Goal: Task Accomplishment & Management: Use online tool/utility

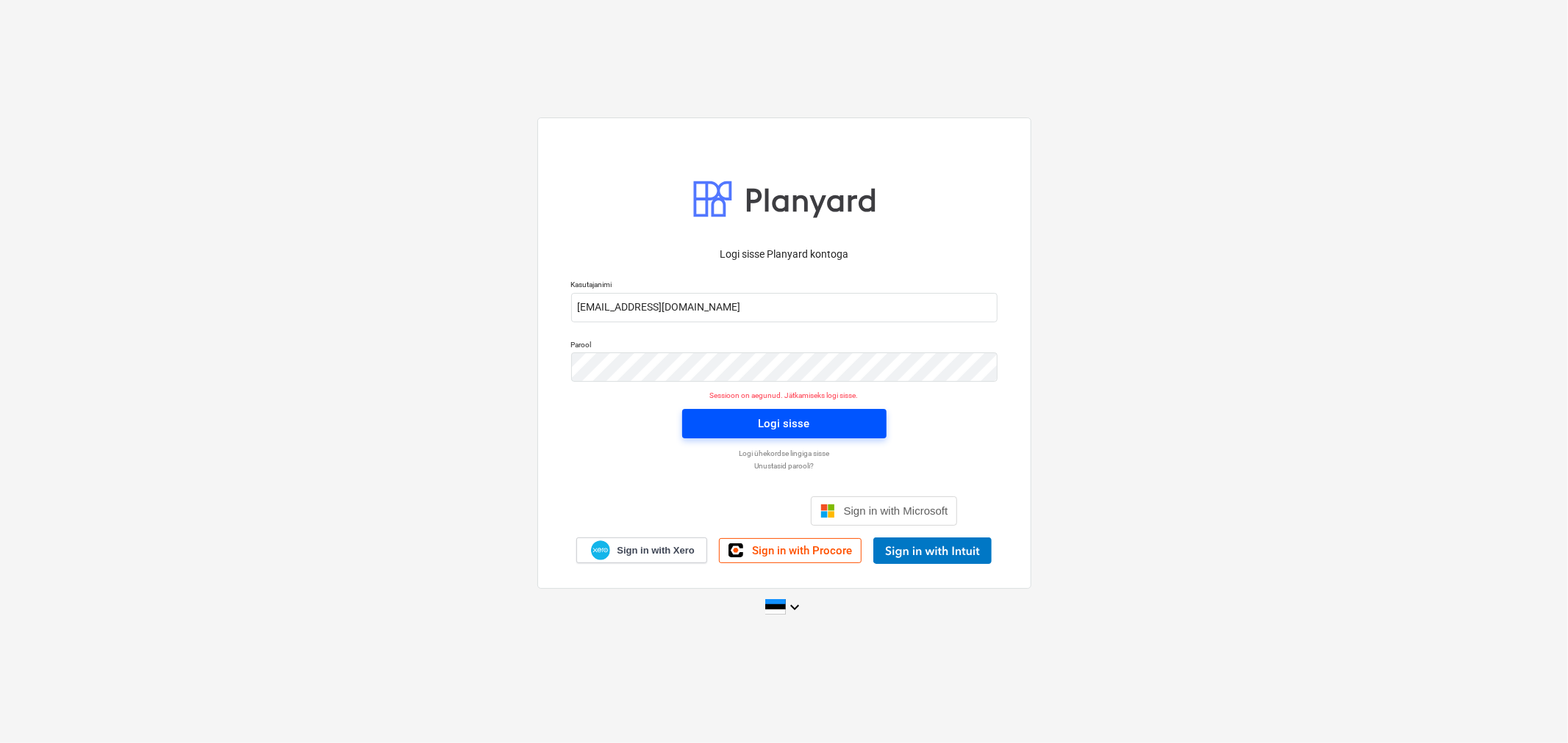
click at [783, 417] on div "Logi sisse" at bounding box center [784, 424] width 51 height 19
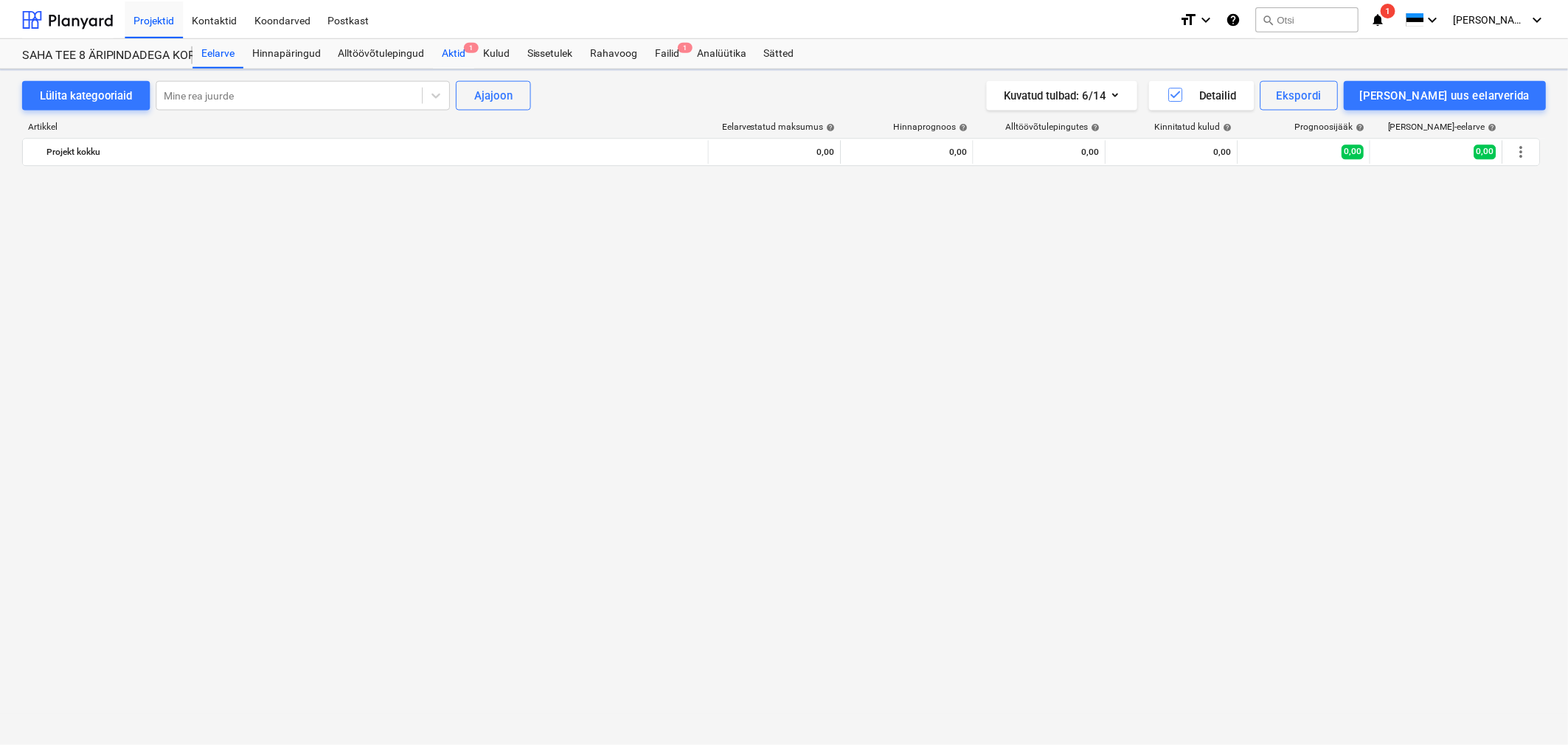
scroll to position [1557, 0]
click at [457, 52] on div "Aktid 1" at bounding box center [455, 52] width 42 height 29
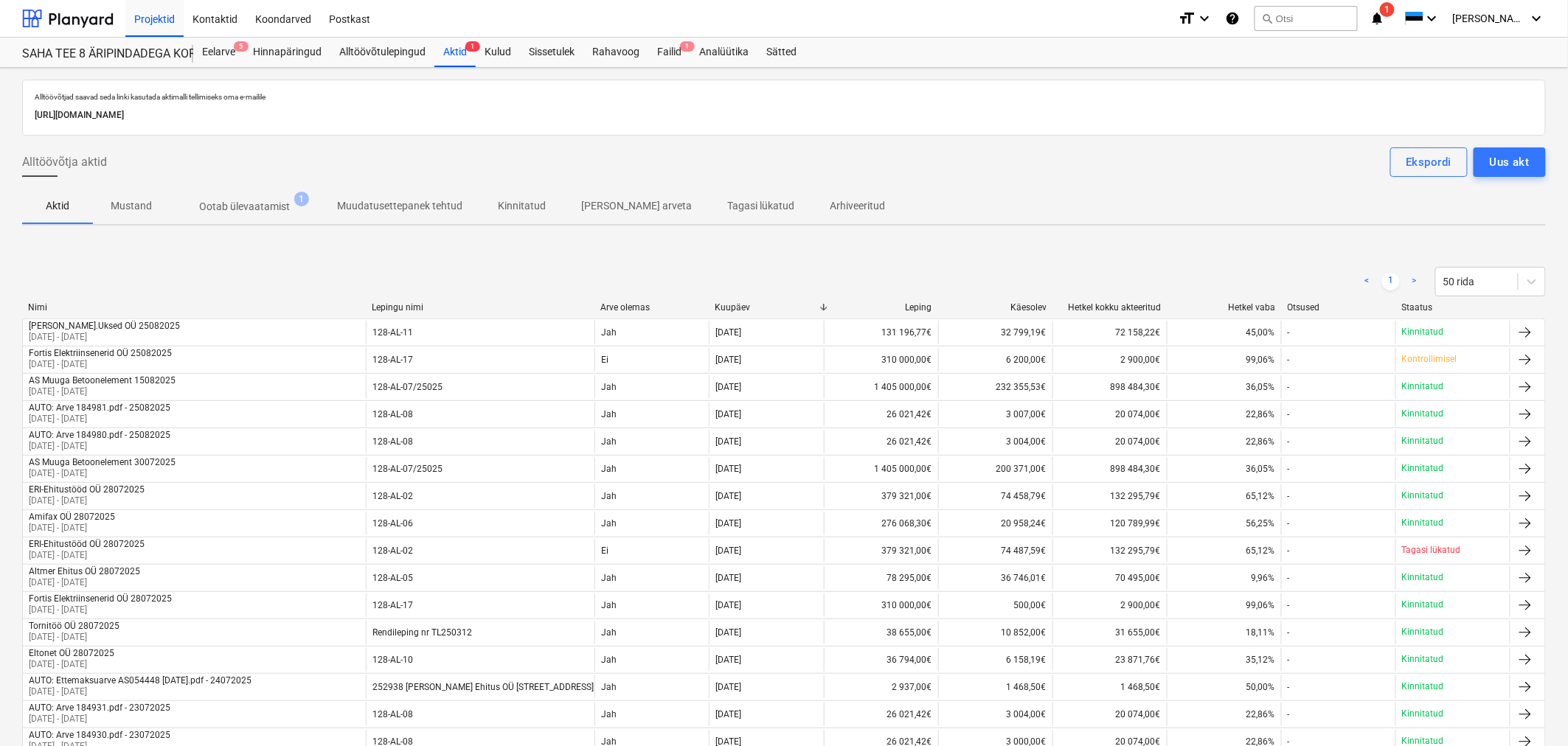
click at [241, 201] on p "Ootab ülevaatamist" at bounding box center [245, 207] width 91 height 16
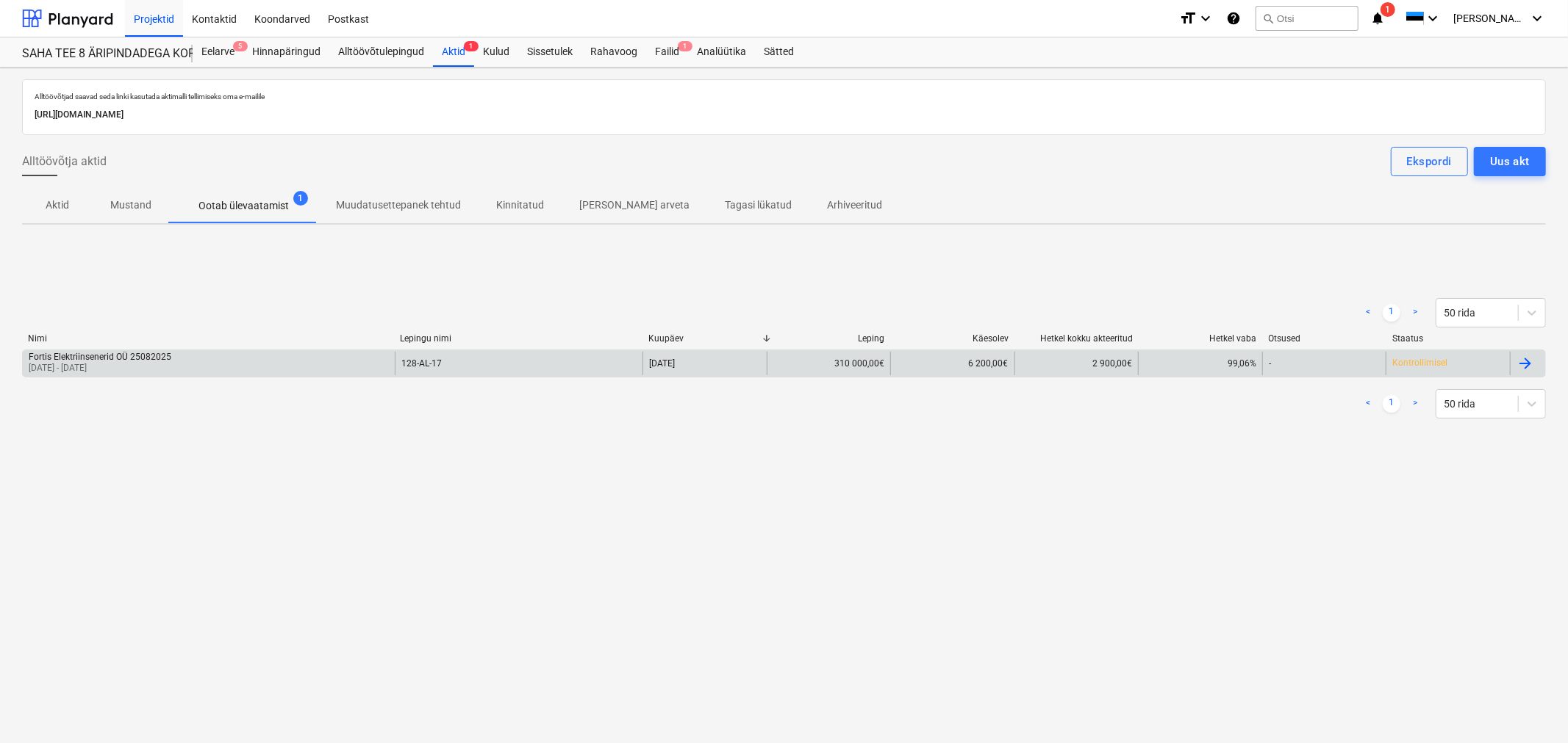
click at [146, 354] on div "Fortis Elektriinsenerid OÜ 25082025" at bounding box center [100, 357] width 142 height 11
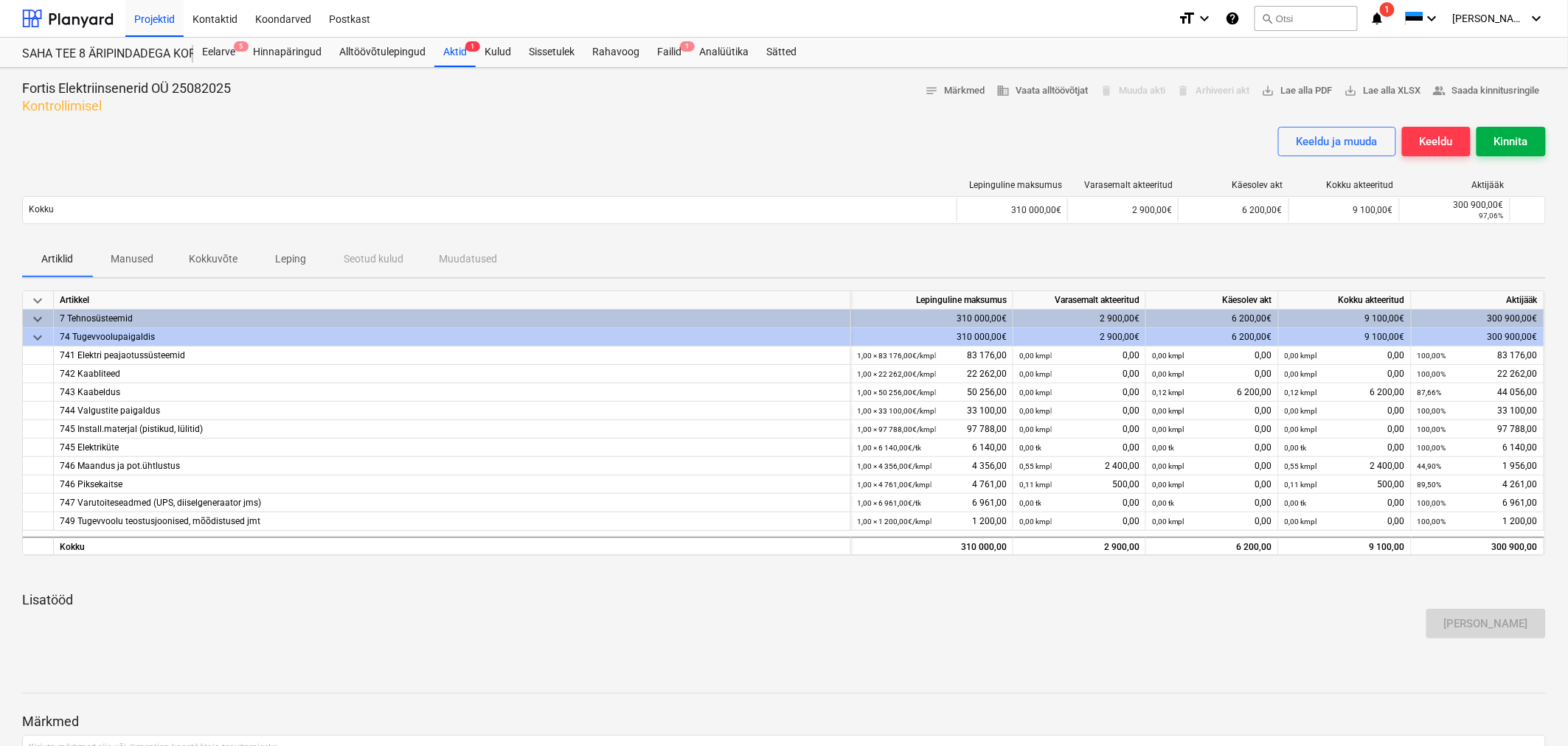
click at [1511, 143] on div "Kinnita" at bounding box center [1511, 142] width 34 height 19
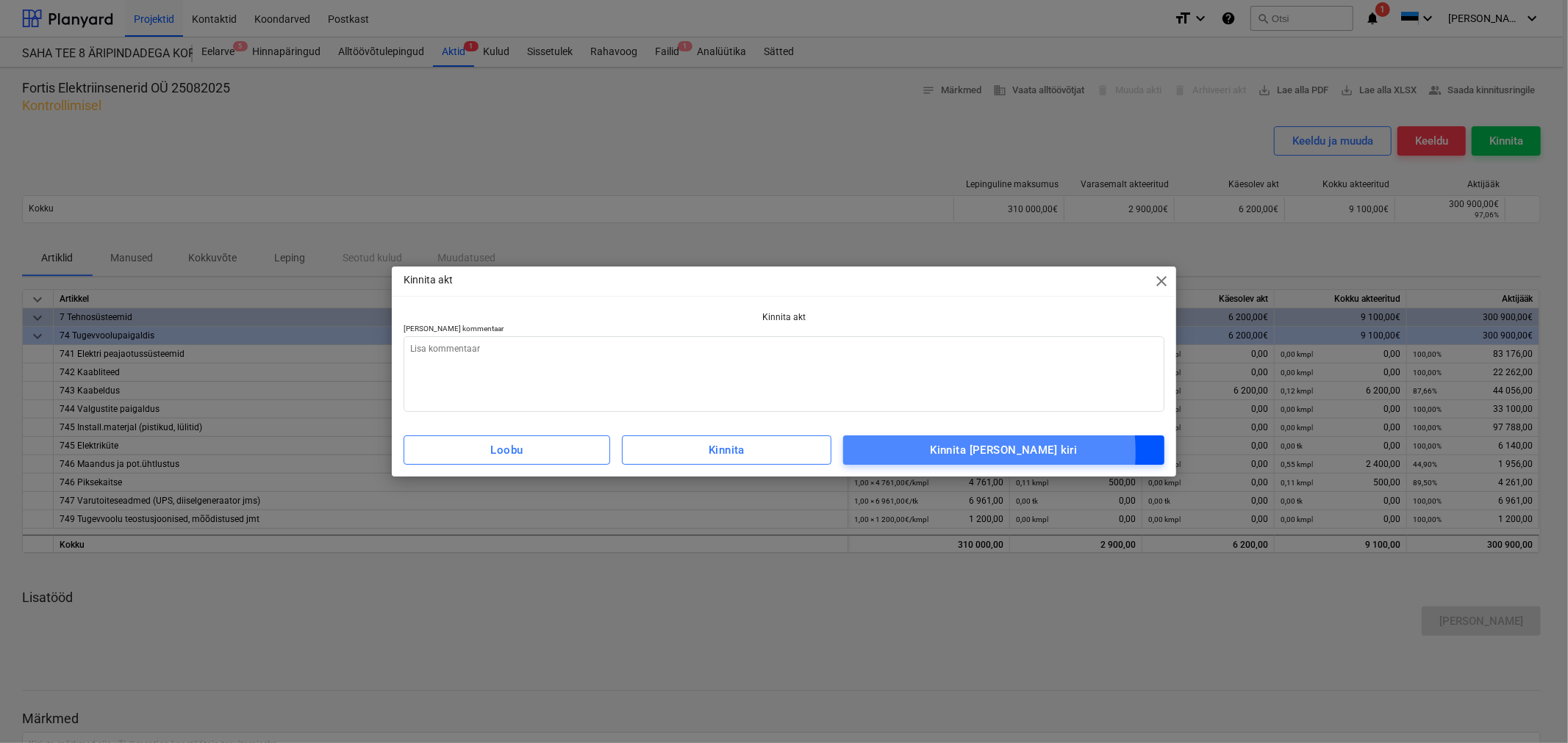
click at [966, 452] on span "Kinnita [PERSON_NAME] kiri" at bounding box center [1003, 450] width 289 height 19
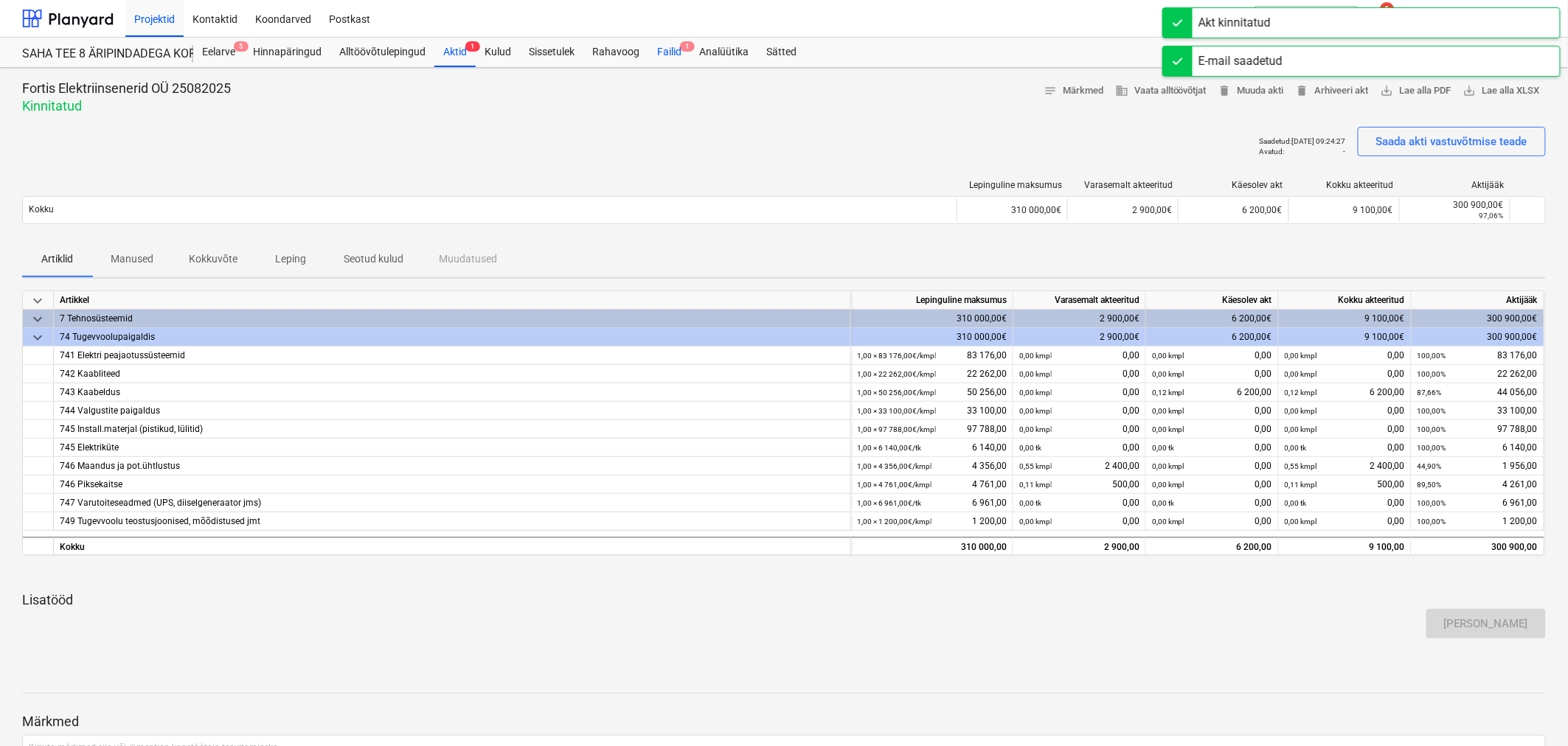
click at [668, 50] on div "Failid 1" at bounding box center [669, 52] width 42 height 29
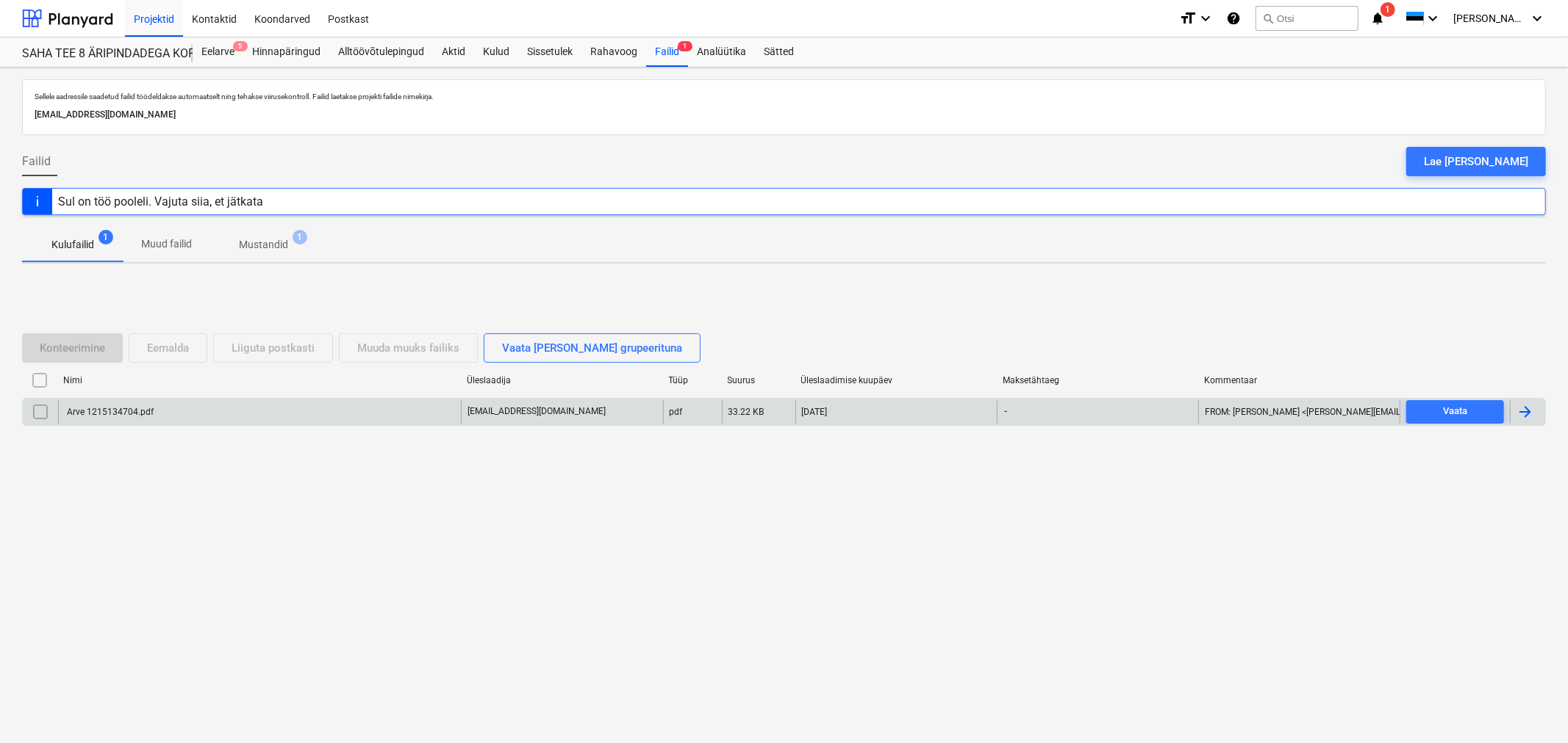
click at [94, 410] on div "Arve 1215134704.pdf" at bounding box center [109, 412] width 89 height 11
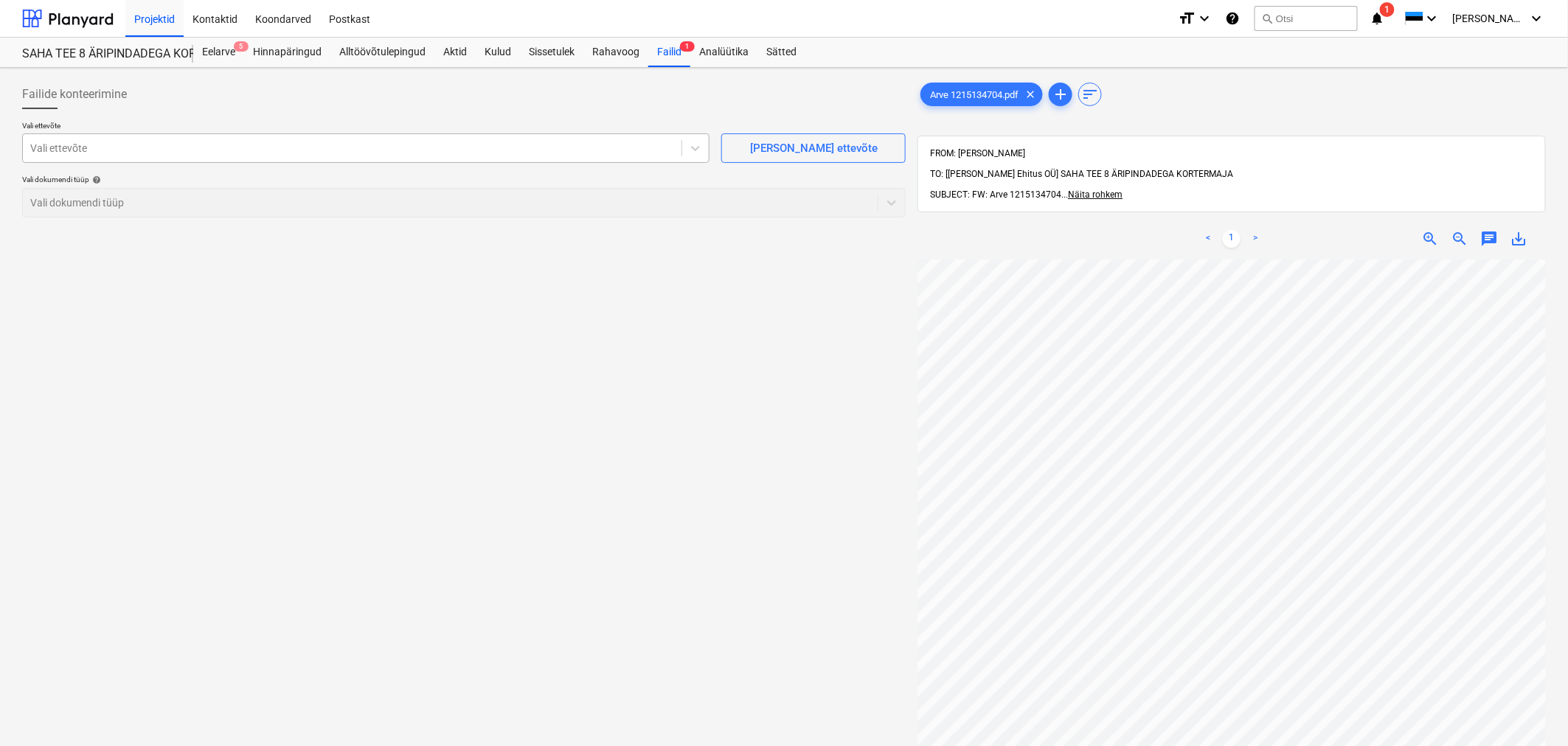
click at [350, 157] on div "Vali ettevõte" at bounding box center [352, 147] width 659 height 20
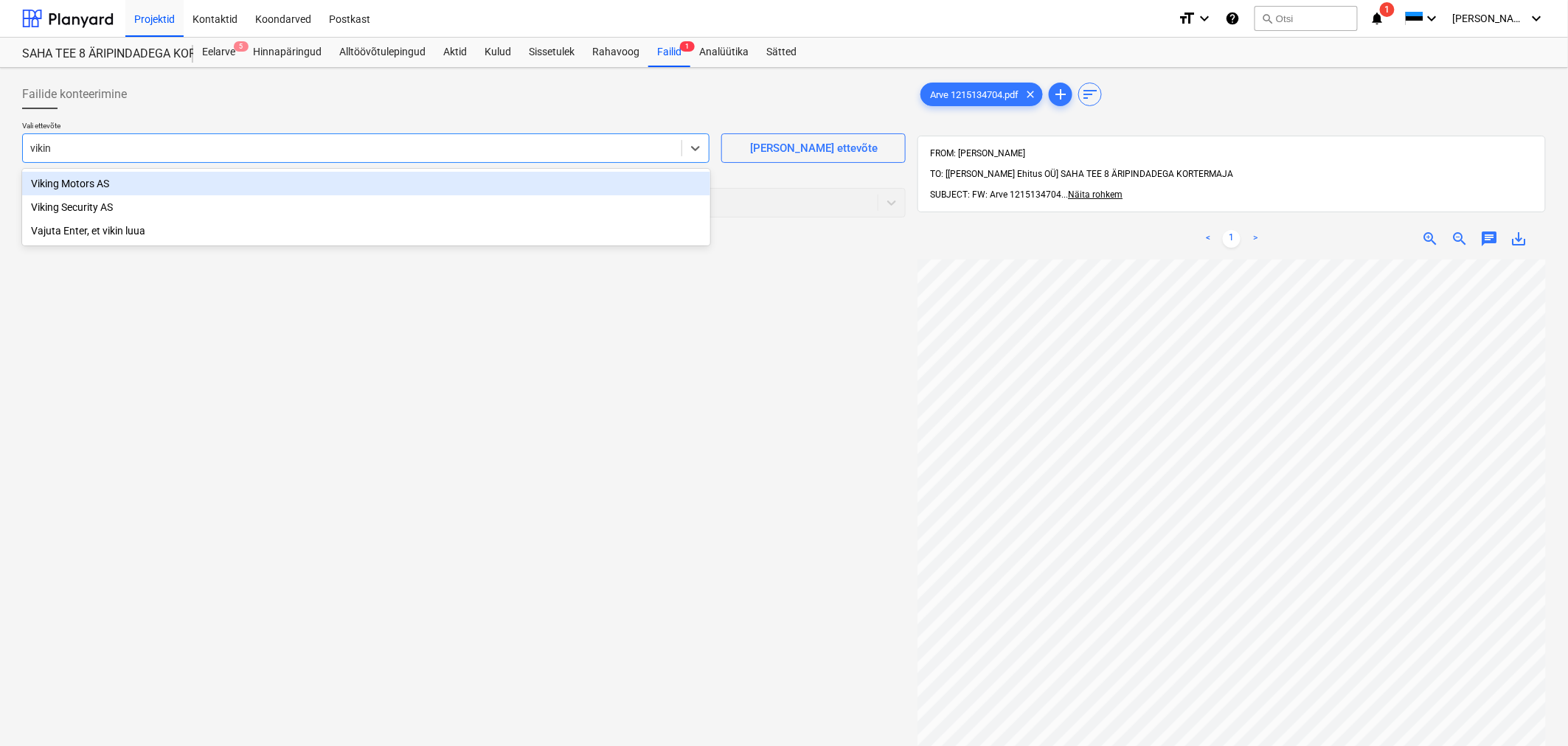
type input "viking"
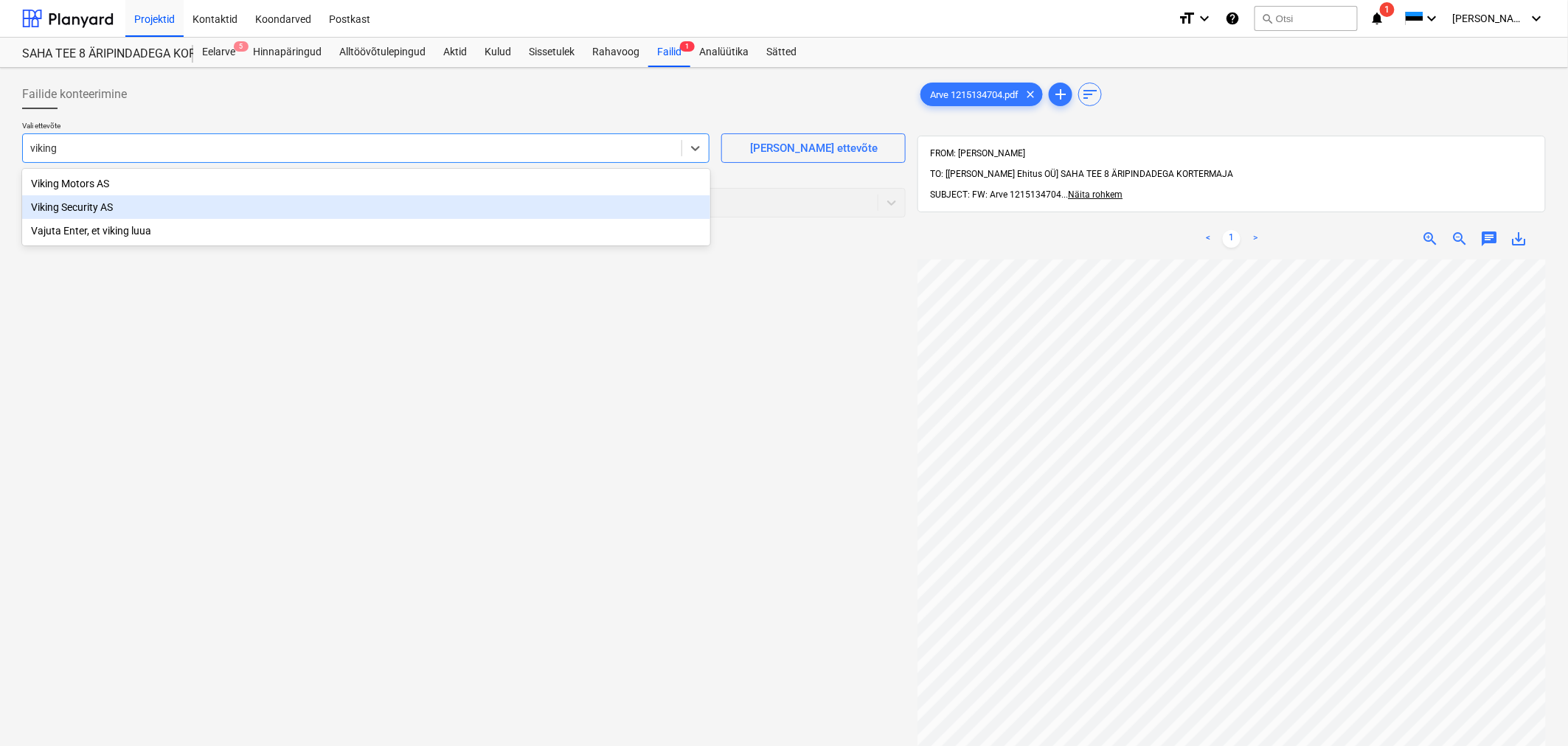
click at [357, 198] on div "Viking Security AS" at bounding box center [366, 207] width 688 height 23
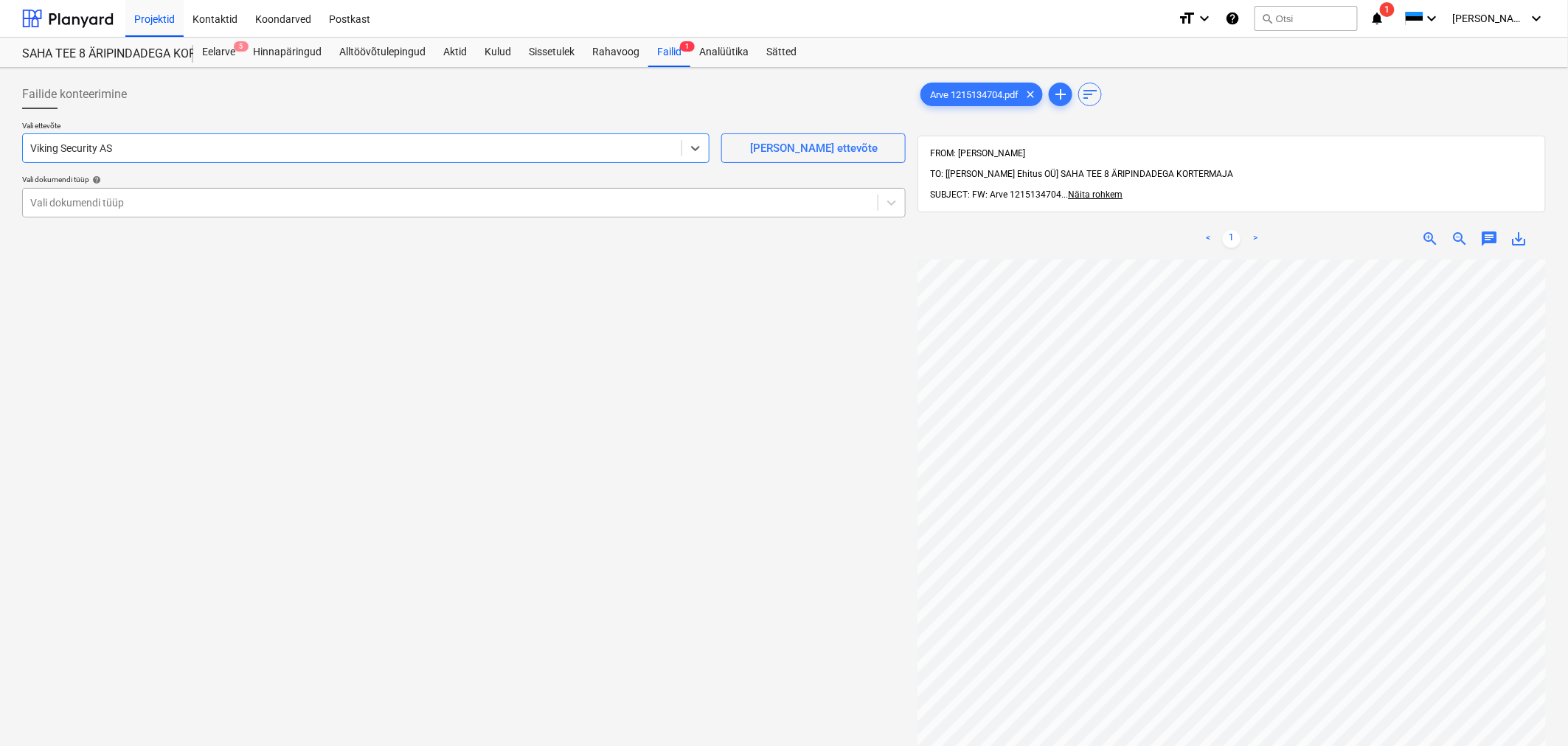
click at [327, 195] on div at bounding box center [450, 202] width 840 height 15
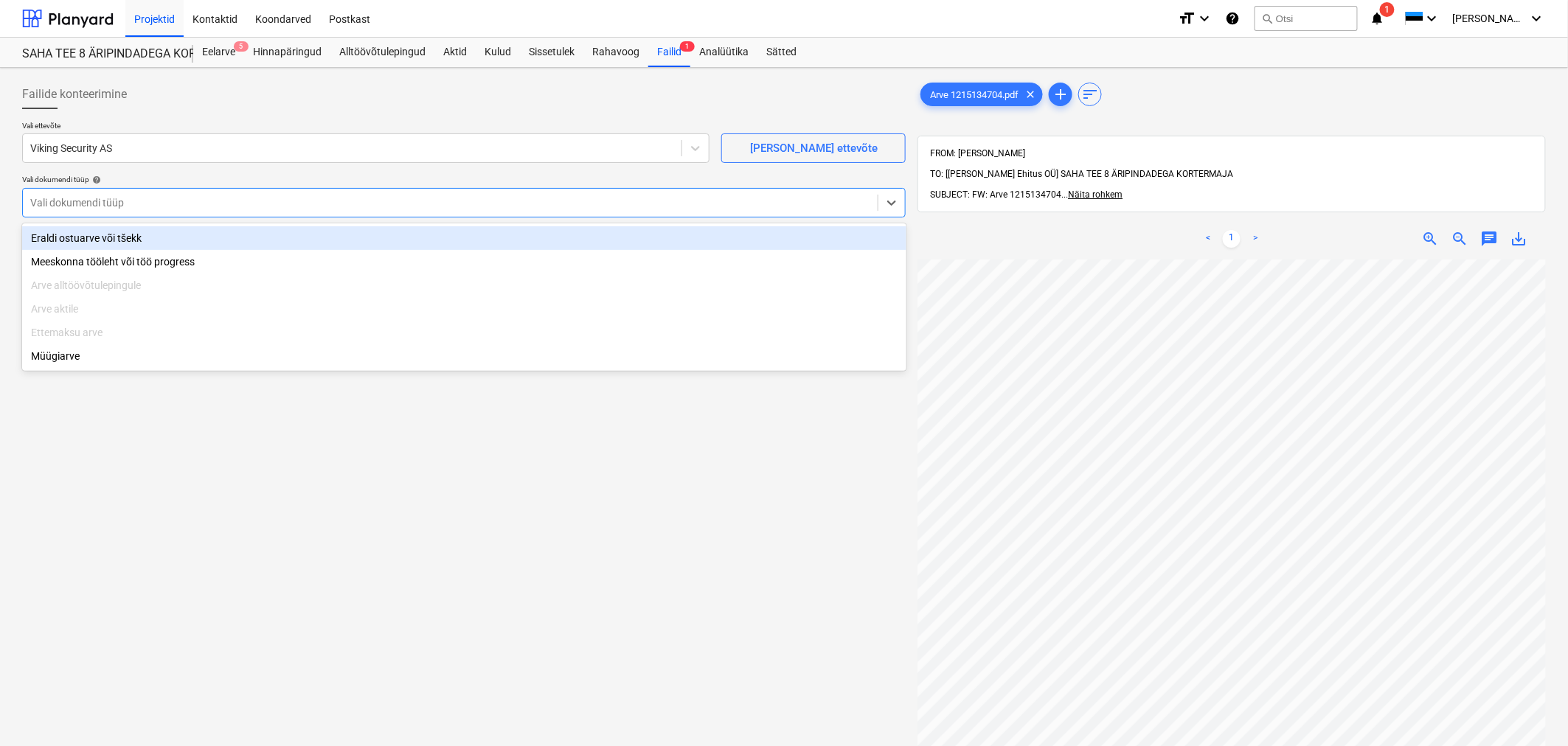
click at [156, 238] on div "Eraldi ostuarve või tšekk" at bounding box center [464, 238] width 884 height 23
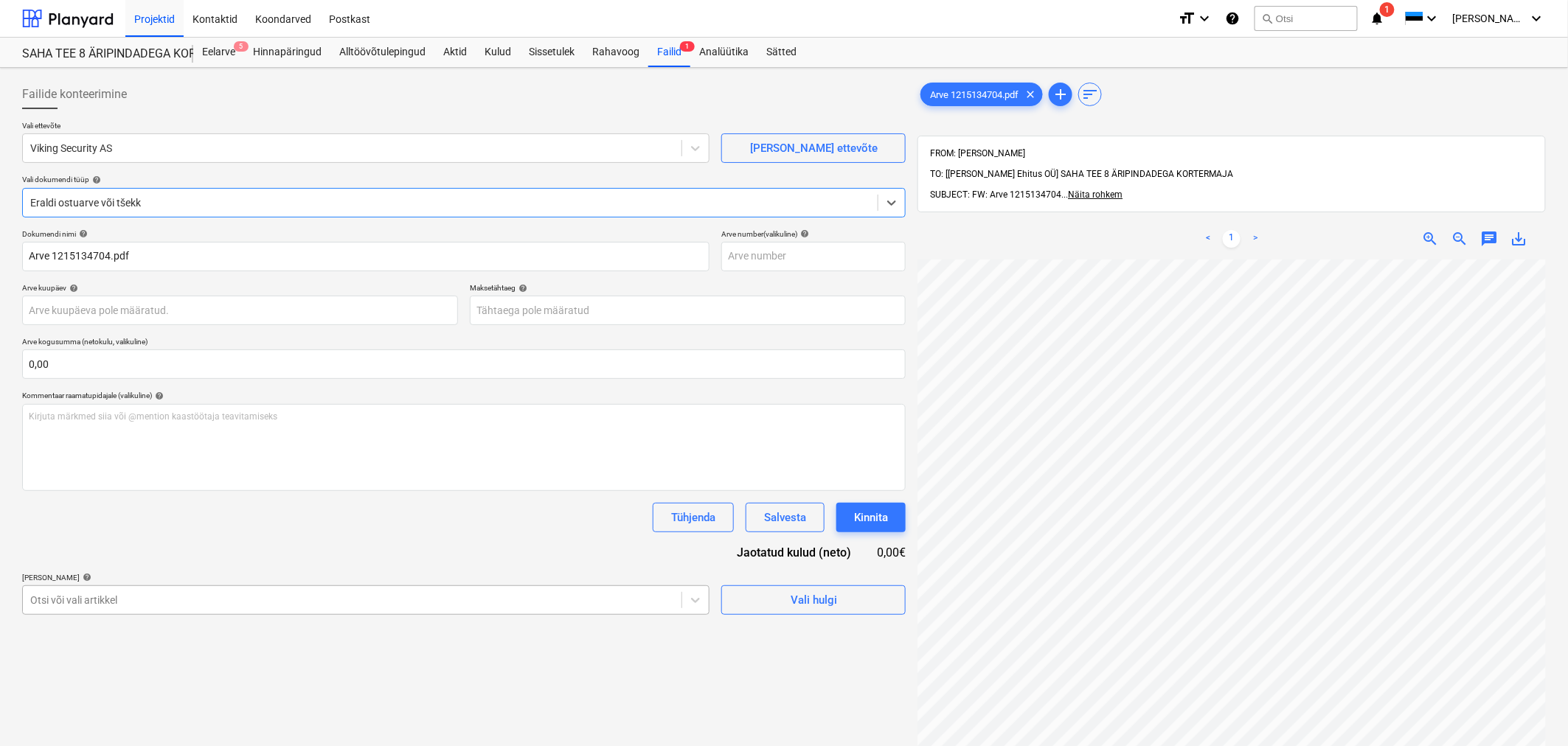
click at [187, 599] on body "Projektid Kontaktid Koondarved Postkast format_size keyboard_arrow_down help se…" at bounding box center [784, 373] width 1568 height 746
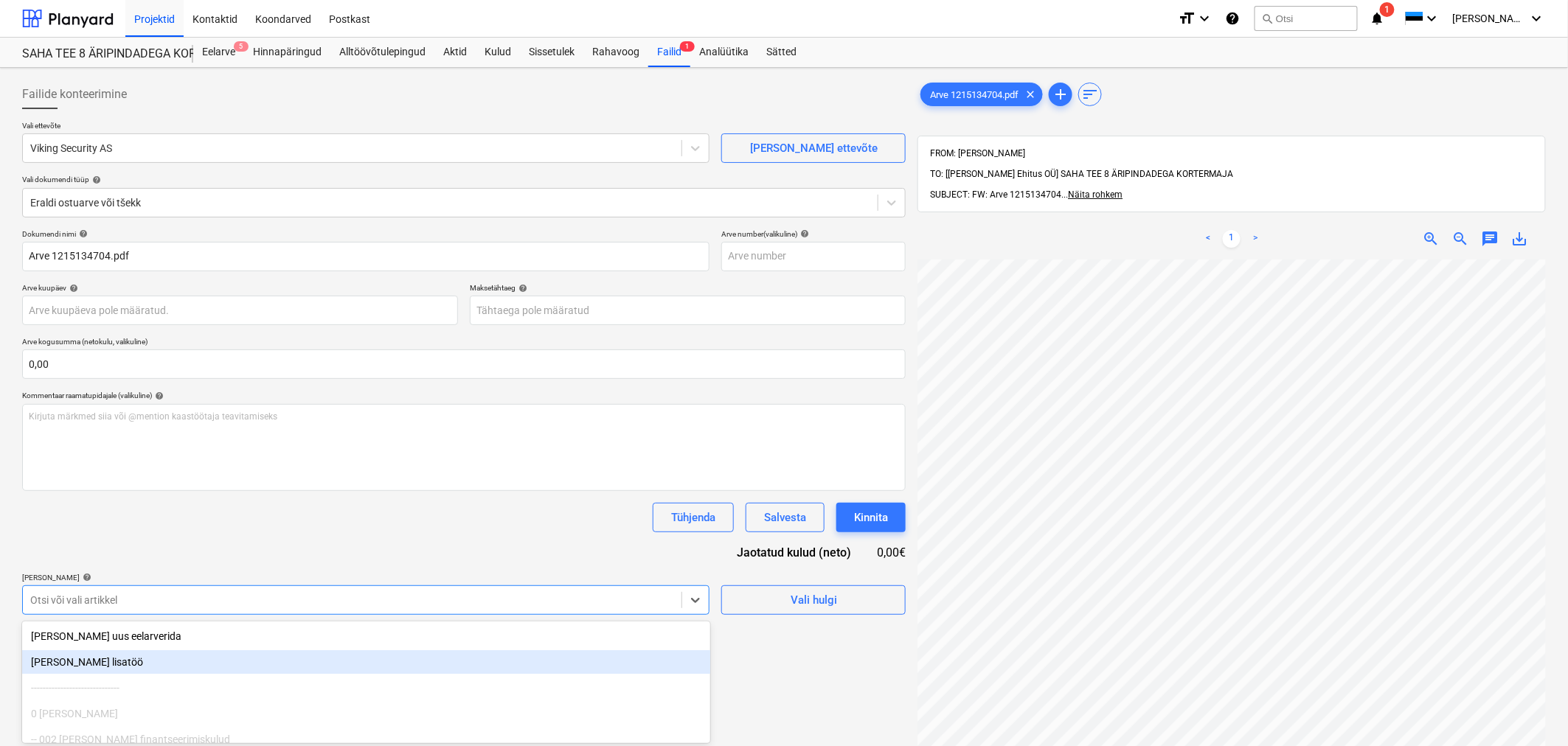
scroll to position [106, 0]
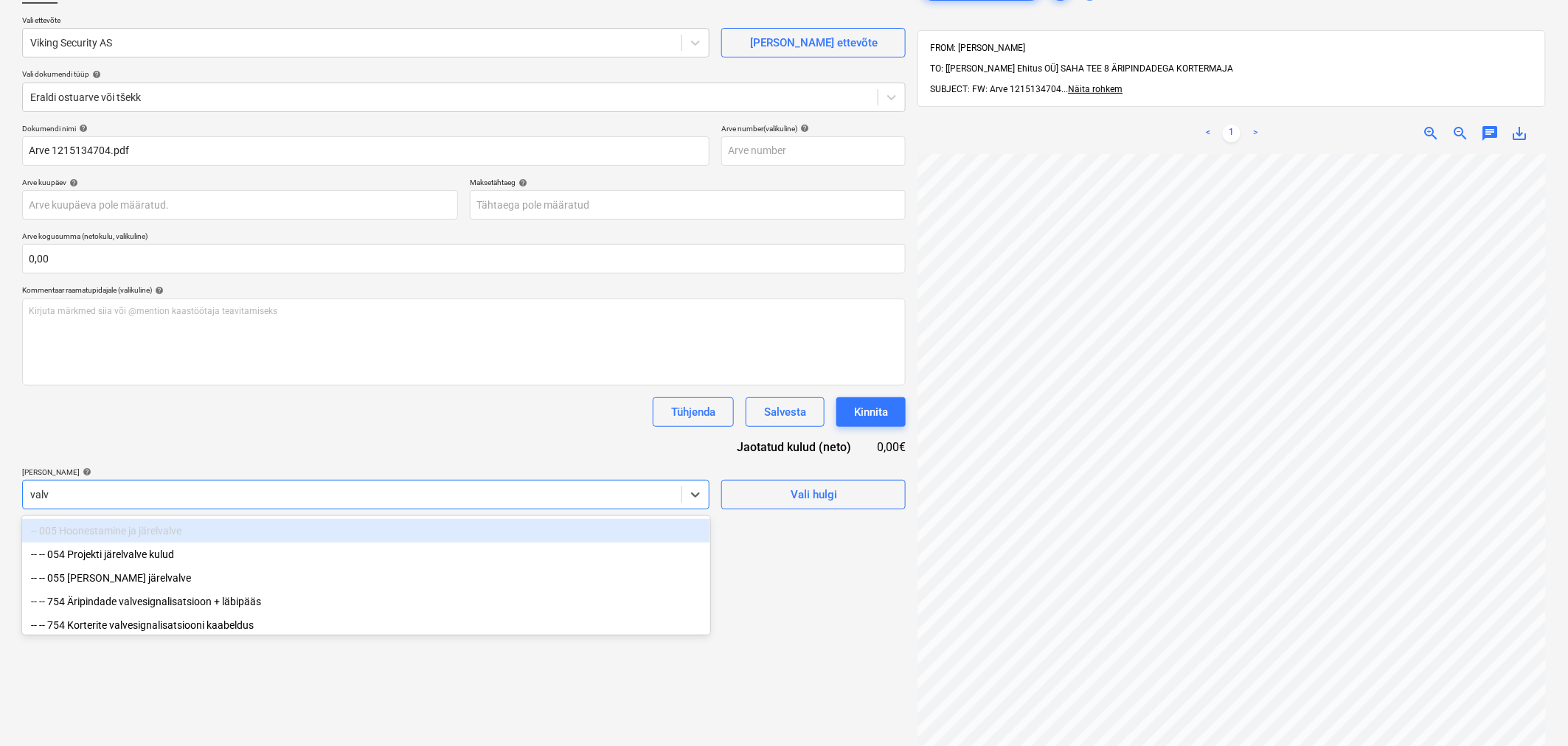
type input "valve"
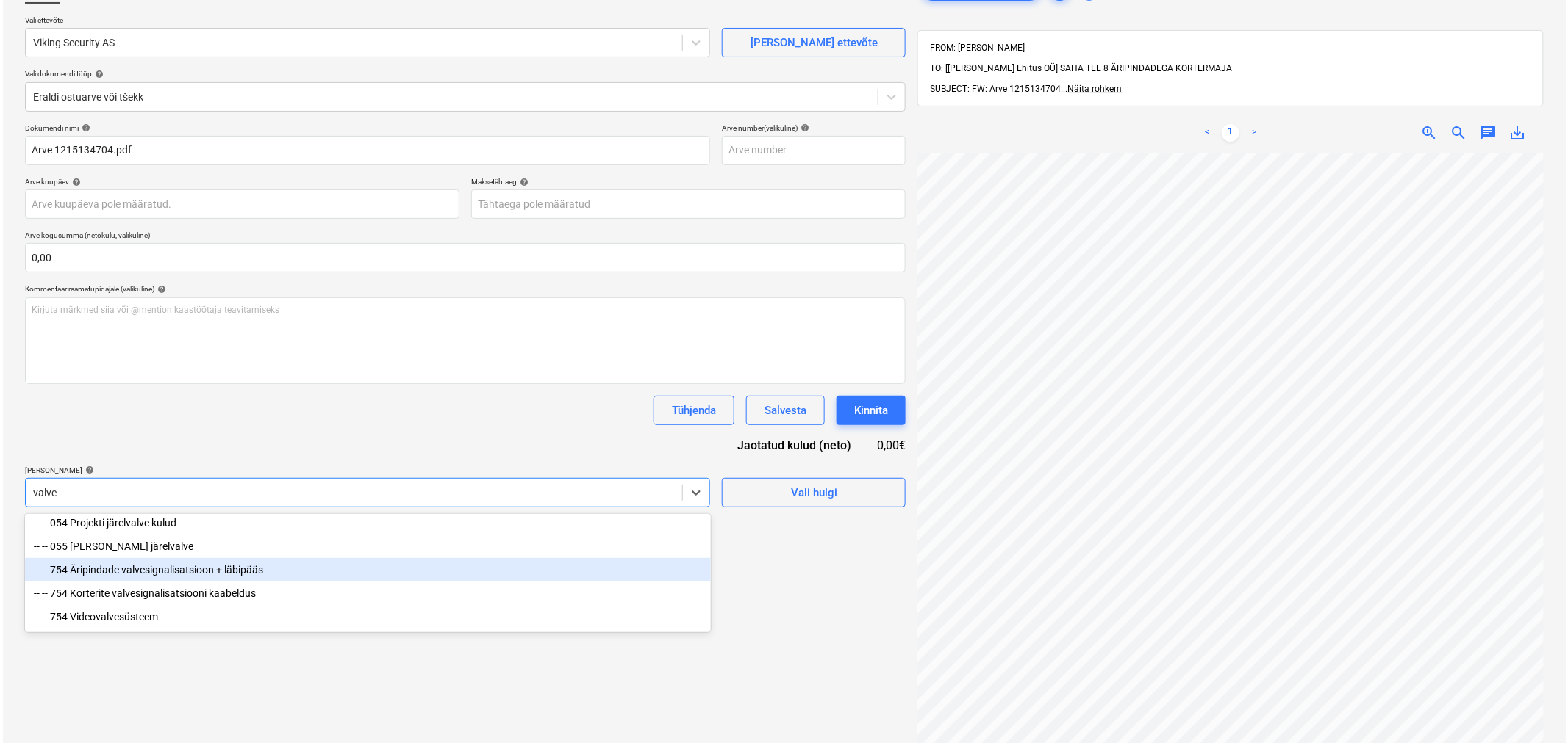
scroll to position [55, 0]
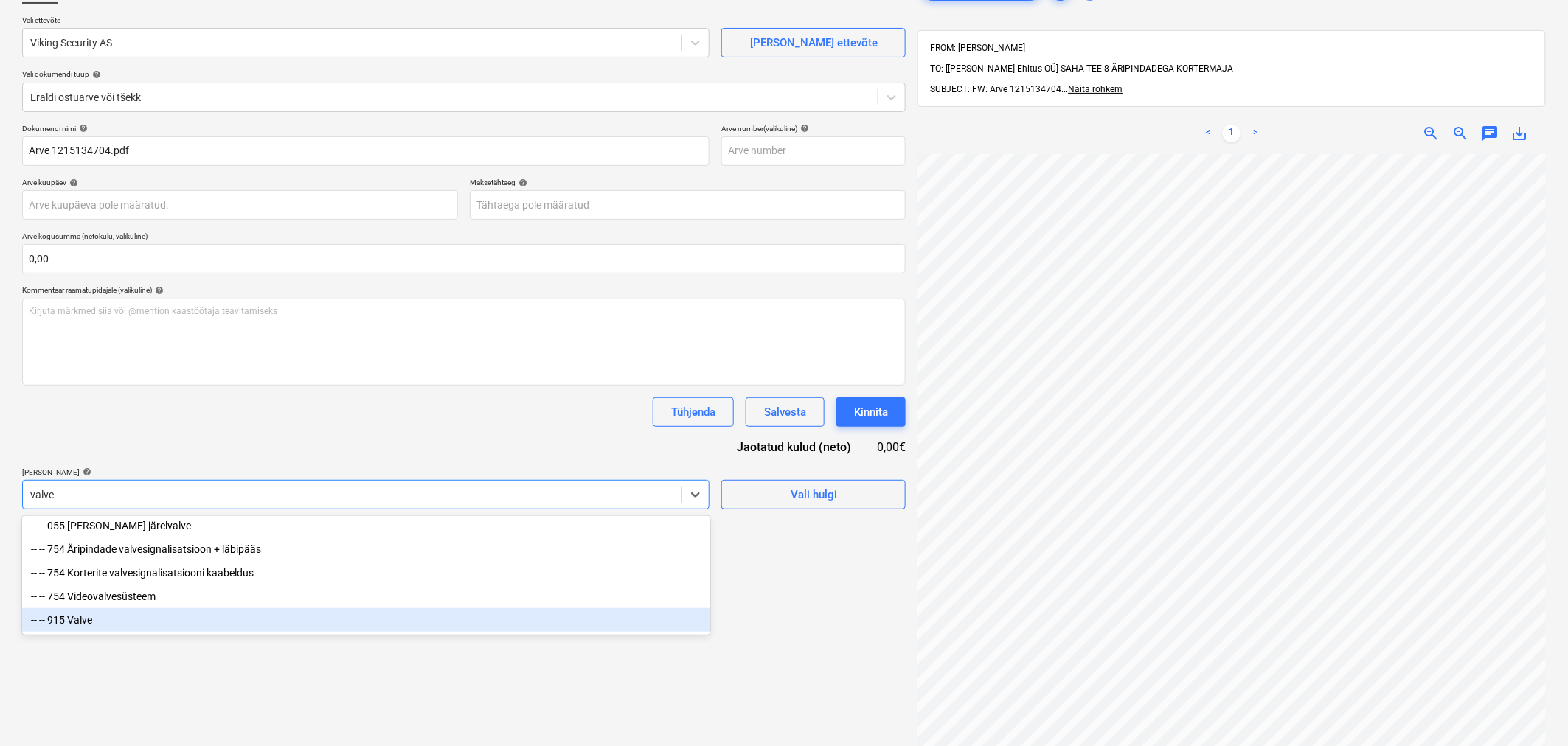
click at [130, 618] on div "-- -- 915 Valve" at bounding box center [366, 620] width 688 height 23
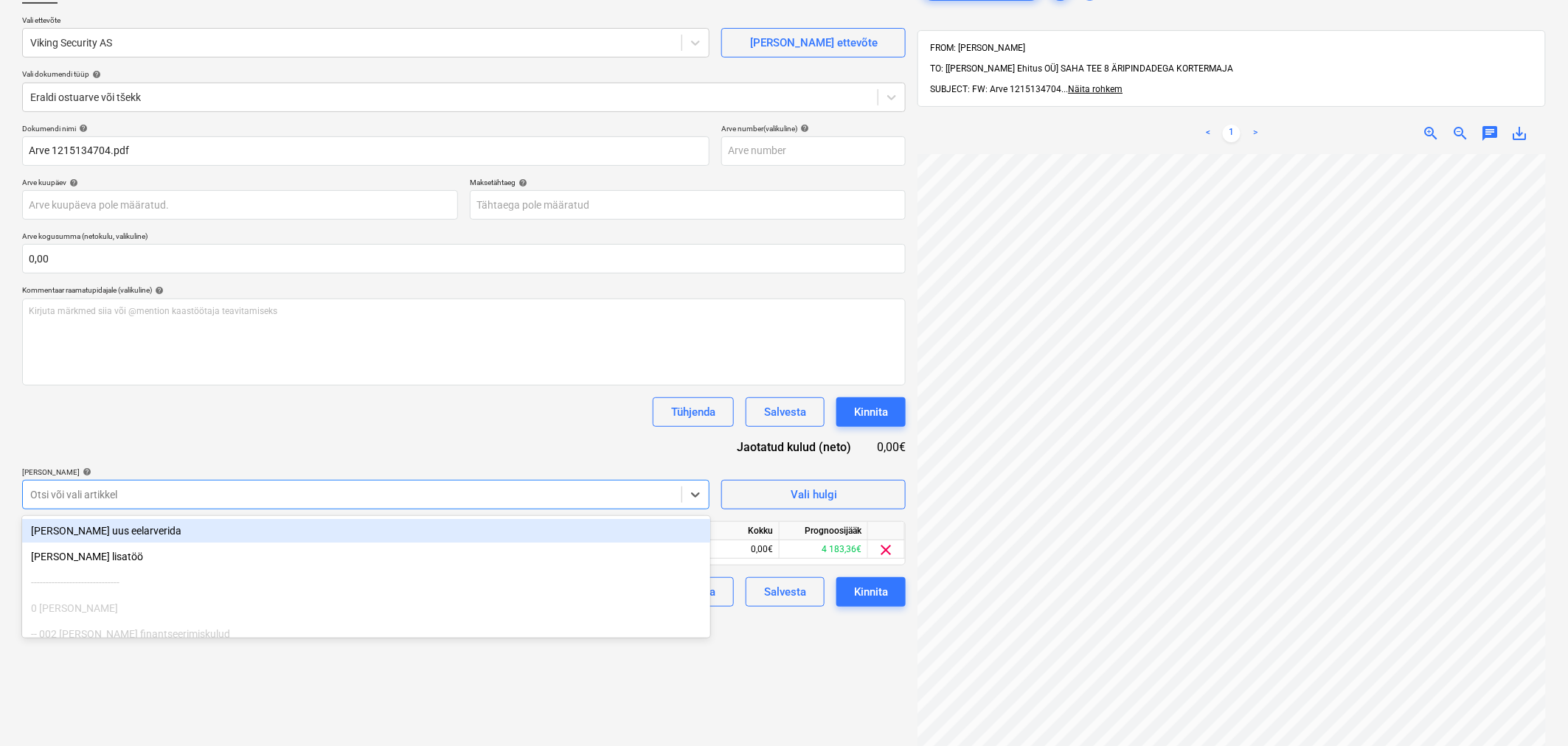
click at [187, 438] on div "Dokumendi nimi help Arve 1215134704.pdf Arve number (valikuline) help Arve kuup…" at bounding box center [464, 366] width 884 height 483
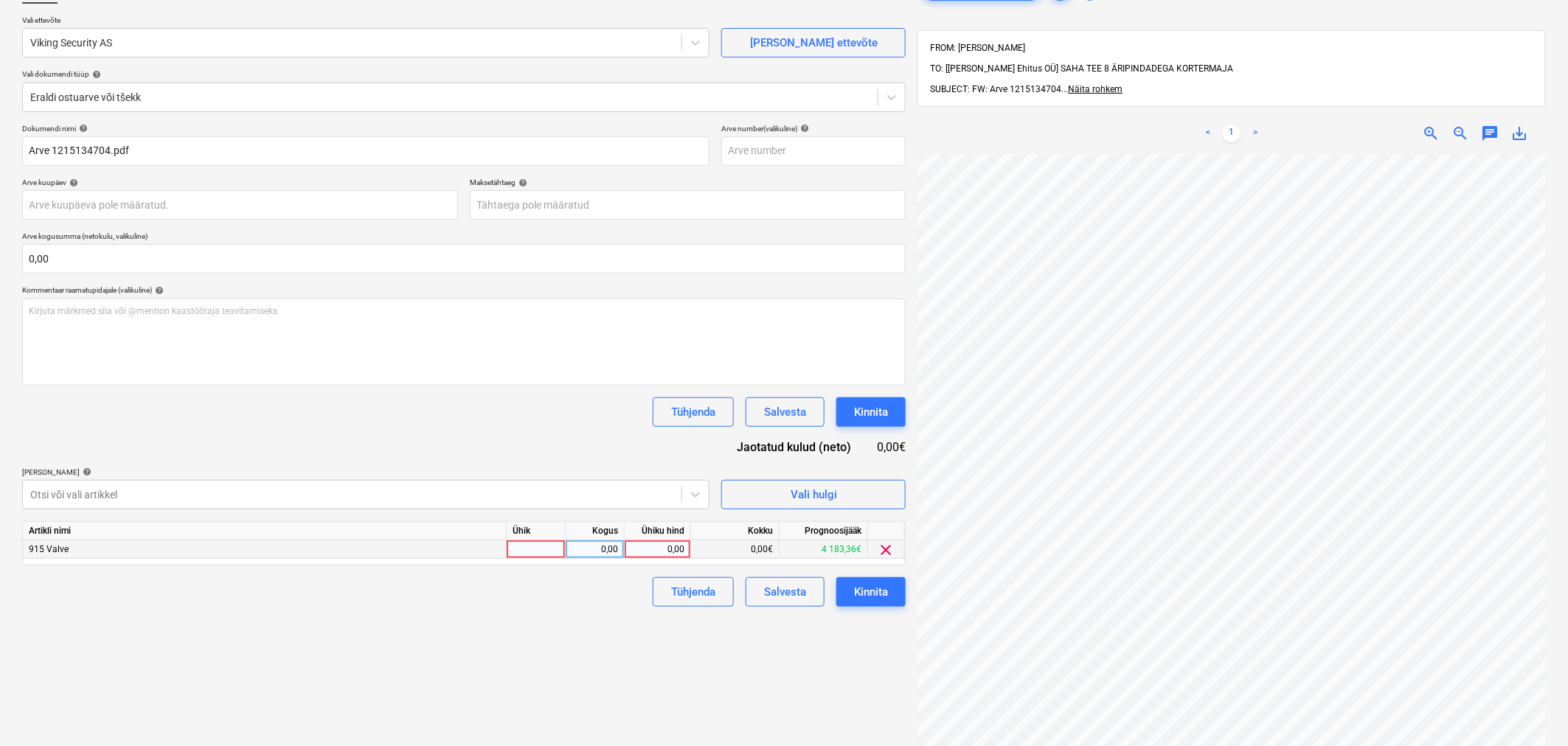
click at [652, 553] on div "0,00" at bounding box center [657, 549] width 53 height 18
type input "82"
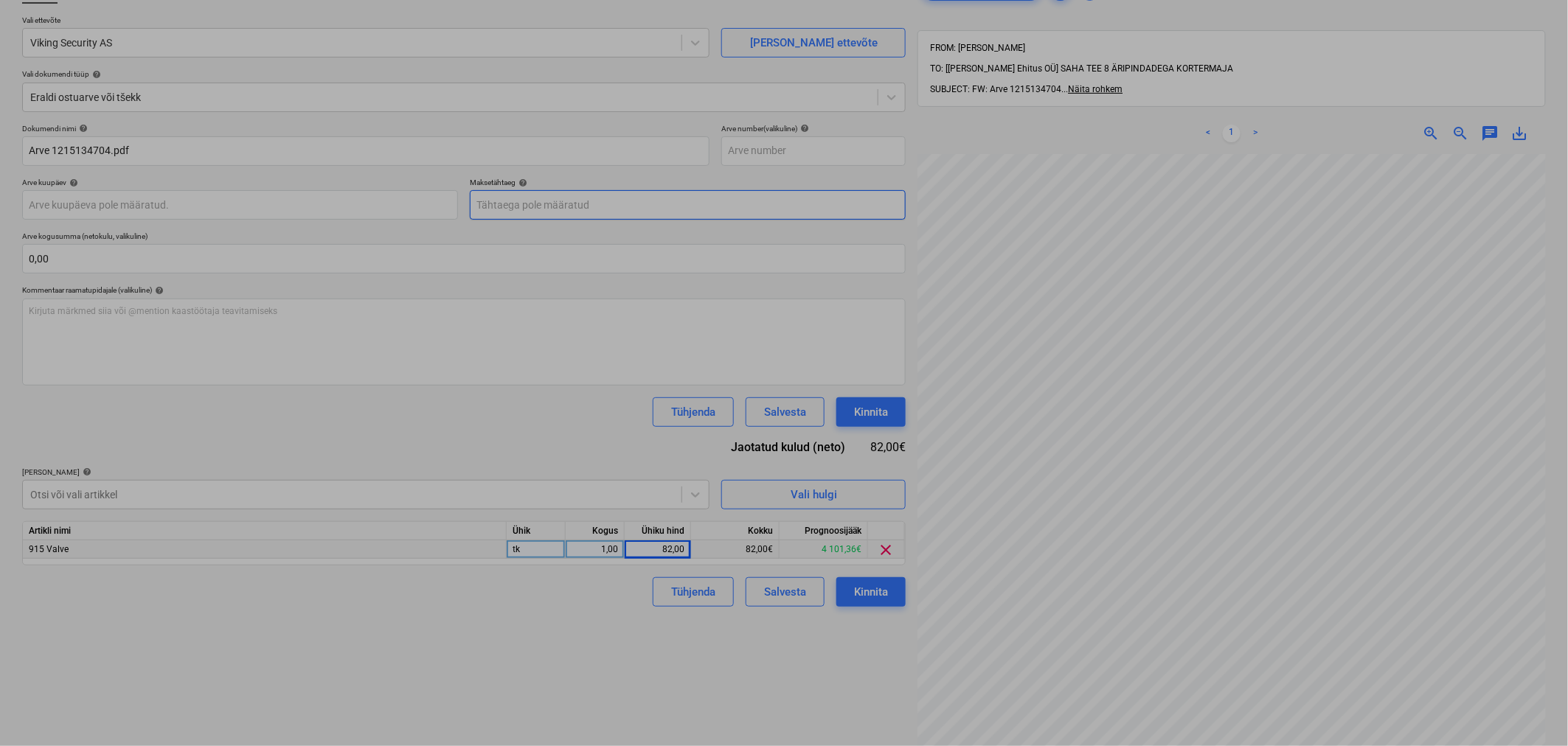
click at [529, 210] on body "Projektid Kontaktid Koondarved Postkast format_size keyboard_arrow_down help se…" at bounding box center [784, 267] width 1568 height 746
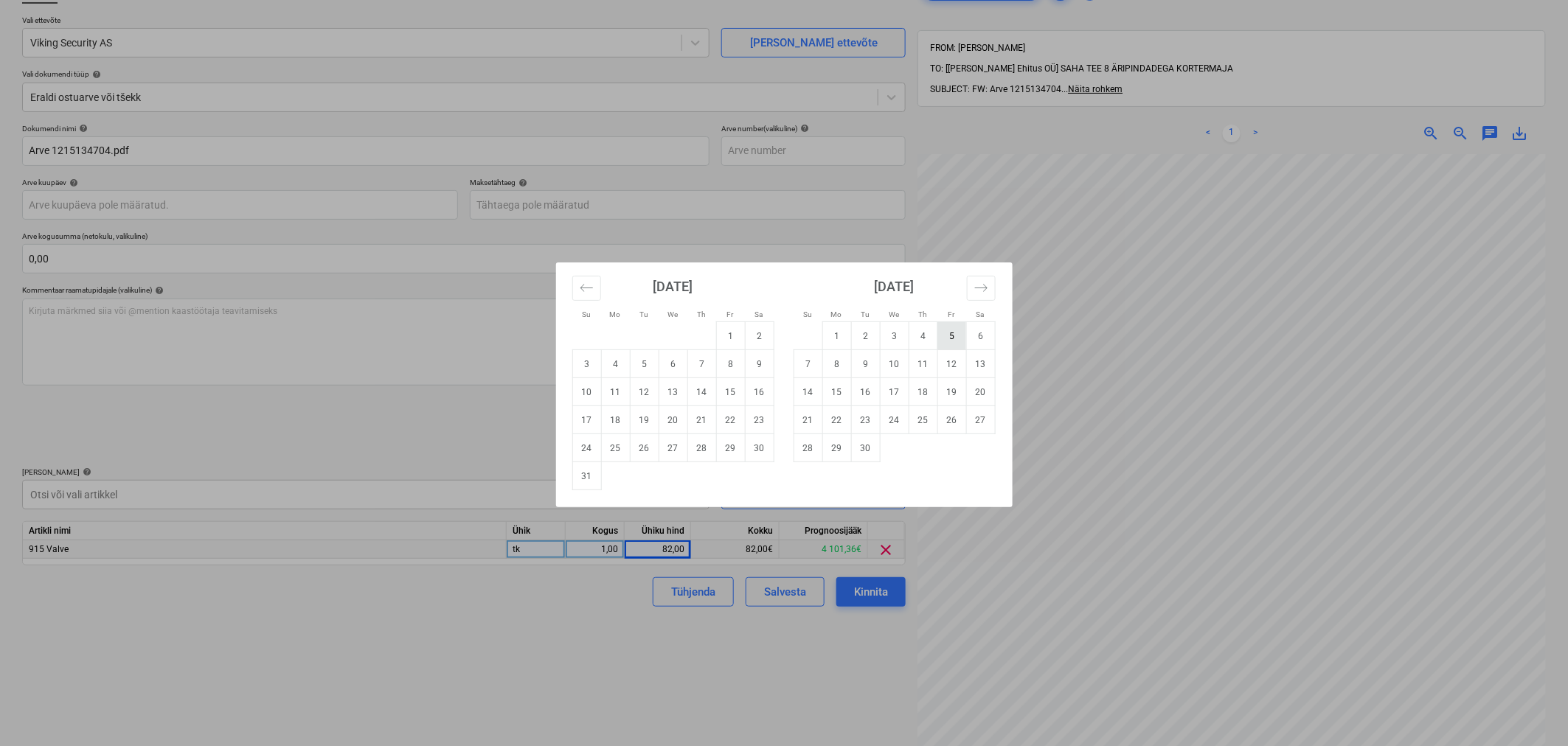
click at [950, 334] on td "5" at bounding box center [952, 336] width 29 height 28
type input "[DATE]"
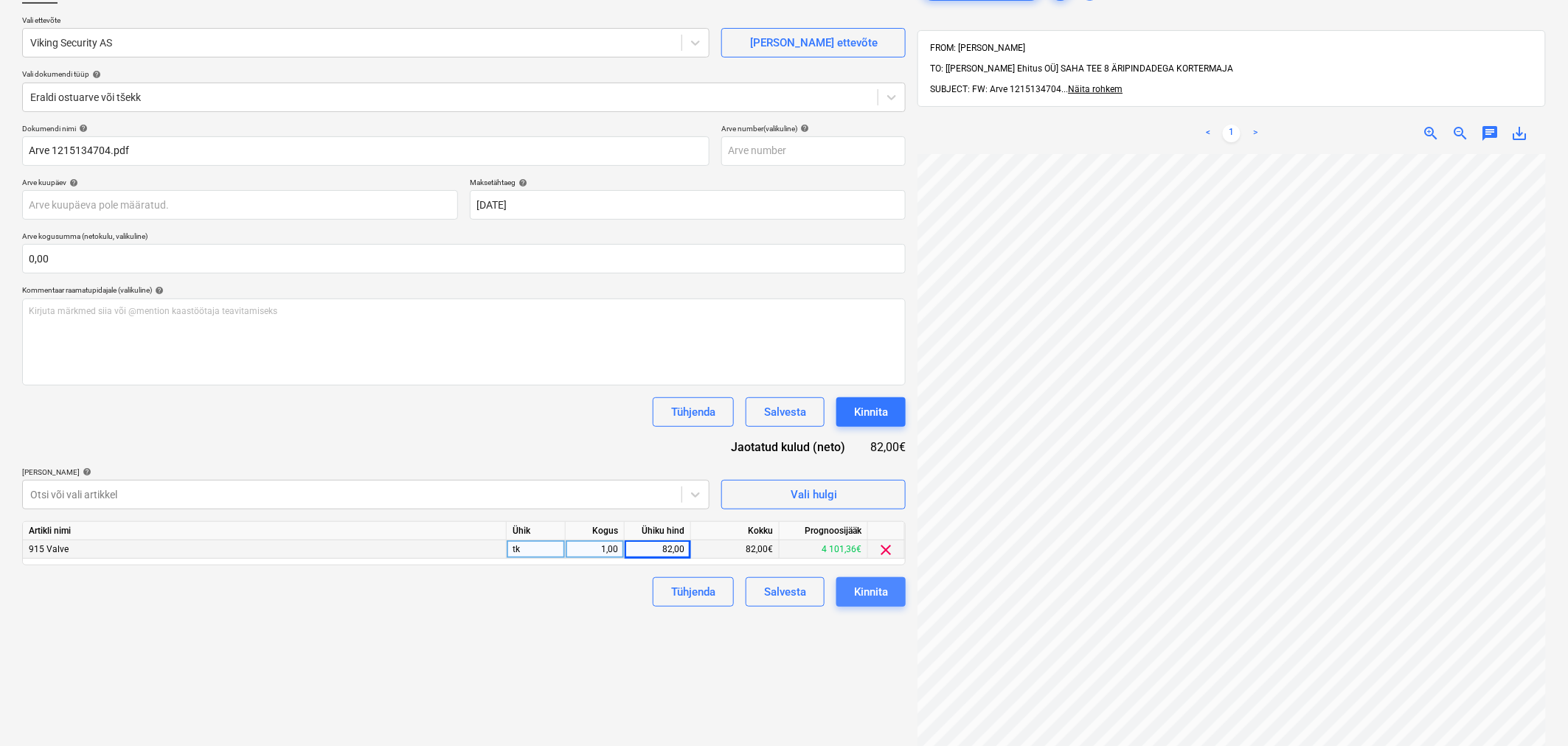
click at [894, 594] on button "Kinnita" at bounding box center [870, 592] width 69 height 29
